Goal: Navigation & Orientation: Find specific page/section

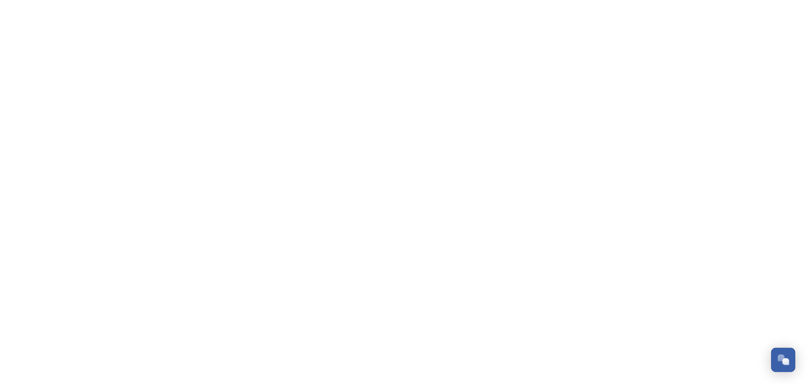
scroll to position [203, 0]
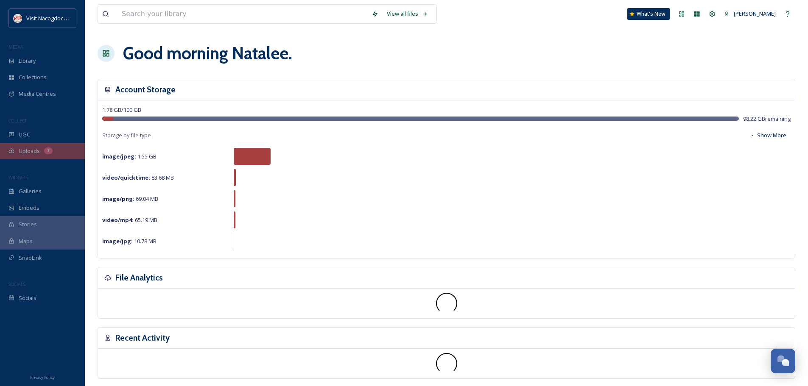
click at [28, 150] on span "Uploads" at bounding box center [29, 151] width 21 height 8
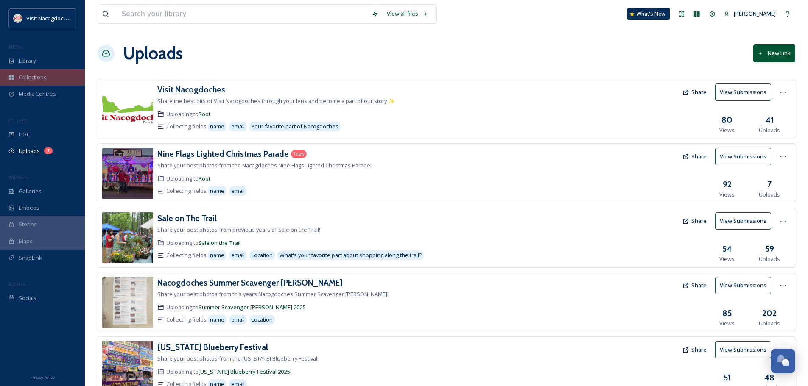
click at [37, 73] on div "Collections" at bounding box center [42, 77] width 85 height 17
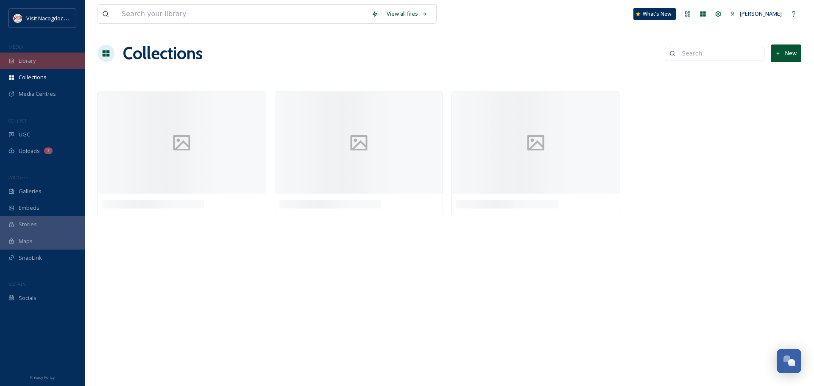
click at [37, 64] on div "Library" at bounding box center [42, 61] width 85 height 17
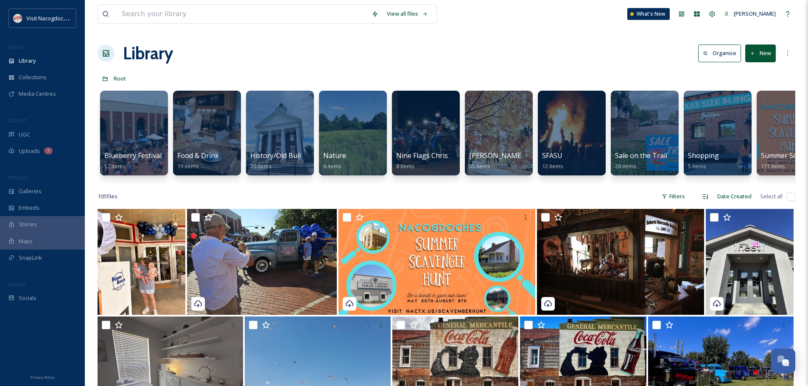
click at [574, 50] on div "Library Organise New" at bounding box center [446, 53] width 697 height 25
drag, startPoint x: 779, startPoint y: 179, endPoint x: 800, endPoint y: 179, distance: 20.8
